Goal: Navigation & Orientation: Find specific page/section

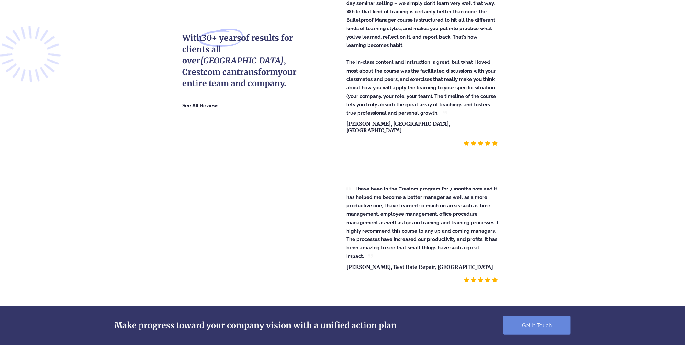
scroll to position [1952, 0]
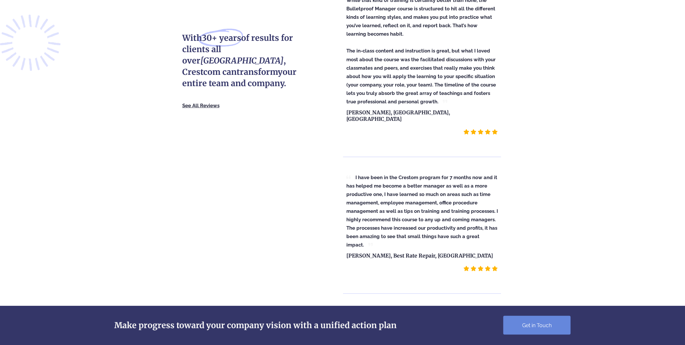
click at [468, 318] on div "Make progress toward your company vision with a unified action plan Get in Touch" at bounding box center [343, 325] width 476 height 27
click at [166, 332] on icon at bounding box center [143, 335] width 58 height 6
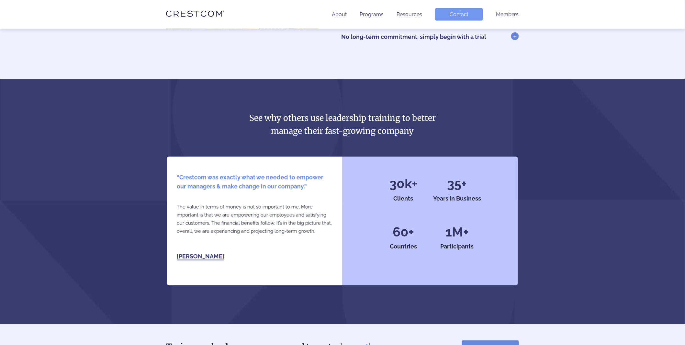
scroll to position [1389, 0]
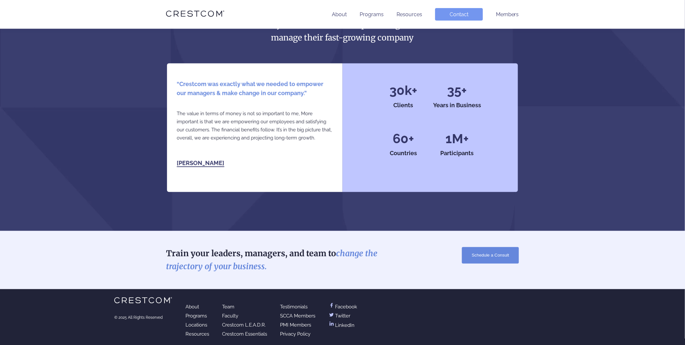
click at [201, 322] on link "Locations" at bounding box center [197, 325] width 22 height 6
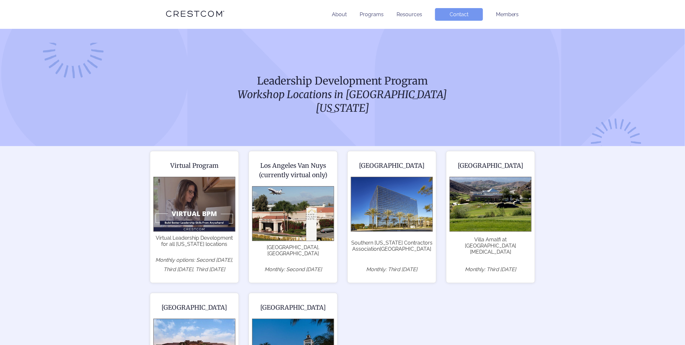
click at [180, 14] on icon at bounding box center [195, 13] width 58 height 11
